Goal: Purchase product/service

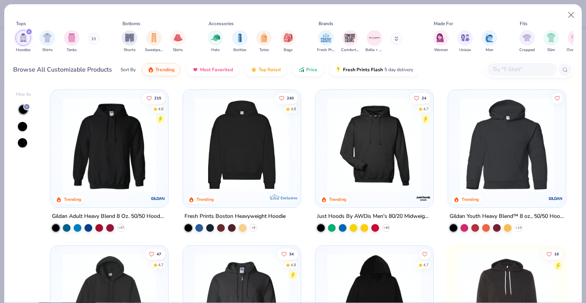
click at [502, 67] on input "text" at bounding box center [522, 69] width 60 height 9
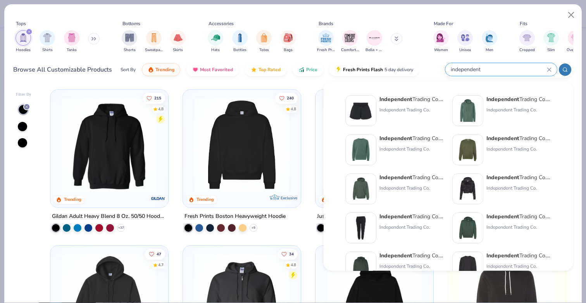
type input "independent"
click at [482, 115] on div at bounding box center [467, 110] width 31 height 31
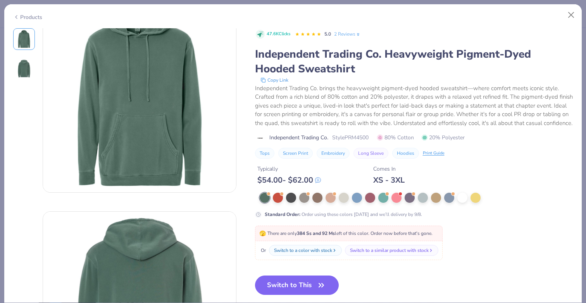
scroll to position [7, 0]
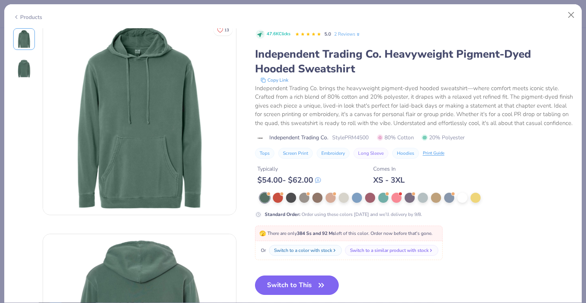
click at [308, 282] on button "Switch to This" at bounding box center [297, 285] width 84 height 19
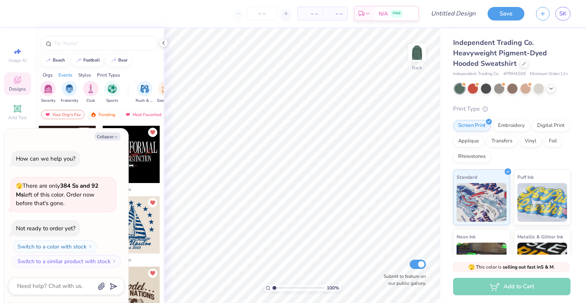
type textarea "x"
